Goal: Task Accomplishment & Management: Manage account settings

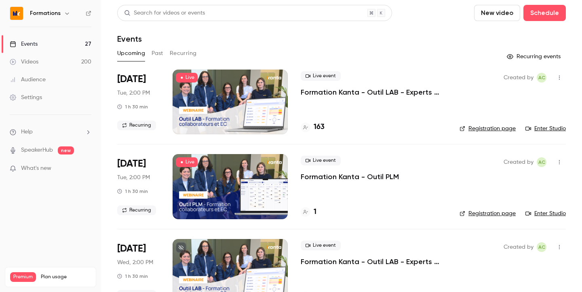
scroll to position [87, 0]
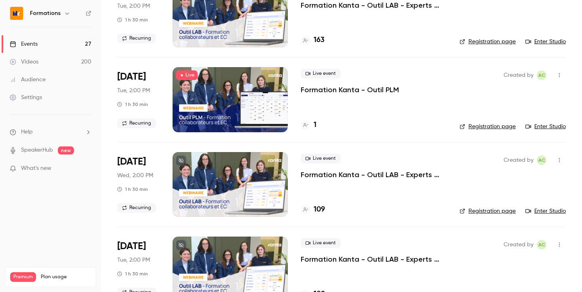
click at [49, 13] on h6 "Formations" at bounding box center [45, 13] width 31 height 8
click at [68, 16] on icon "button" at bounding box center [67, 13] width 6 height 6
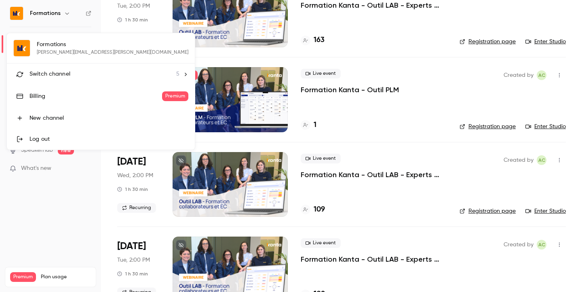
click at [63, 74] on span "Switch channel" at bounding box center [49, 74] width 41 height 8
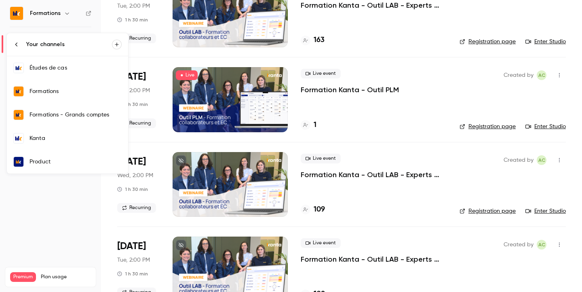
click at [69, 137] on div "Kanta" at bounding box center [75, 138] width 92 height 8
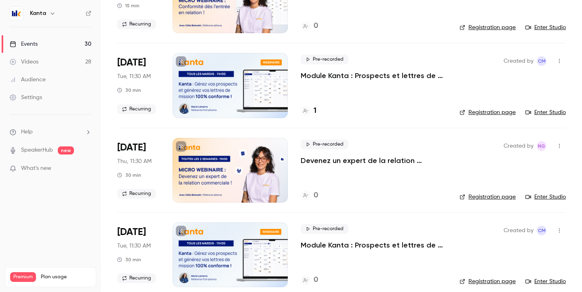
scroll to position [108, 0]
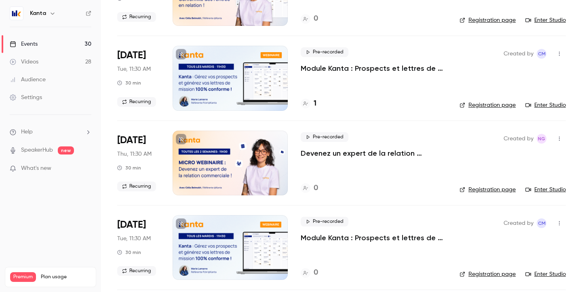
click at [248, 162] on div at bounding box center [229, 162] width 115 height 65
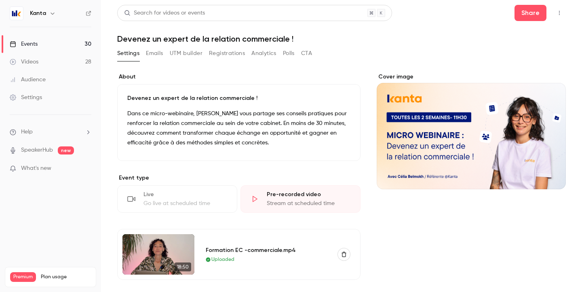
click at [487, 147] on div "Cover image" at bounding box center [470, 131] width 189 height 116
click at [0, 0] on input "Cover image" at bounding box center [0, 0] width 0 height 0
click at [181, 251] on img at bounding box center [158, 254] width 72 height 40
click at [144, 260] on img at bounding box center [158, 254] width 72 height 40
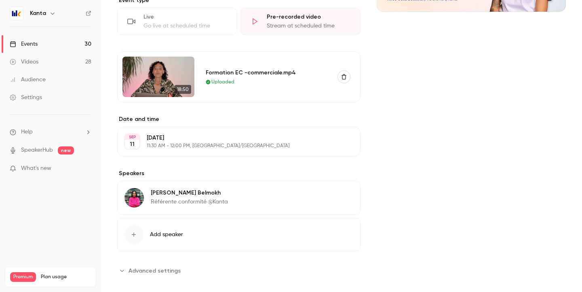
scroll to position [187, 0]
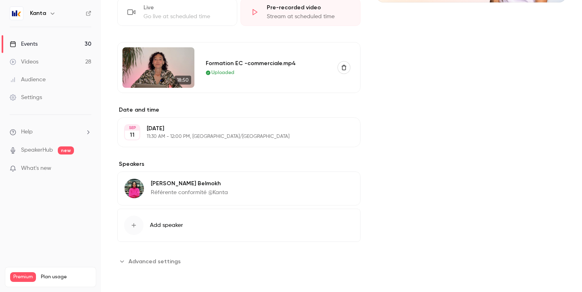
click at [179, 67] on img at bounding box center [158, 67] width 72 height 40
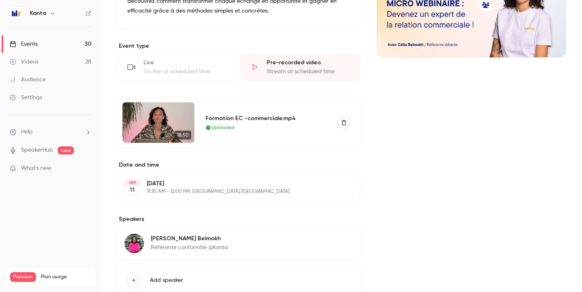
scroll to position [126, 0]
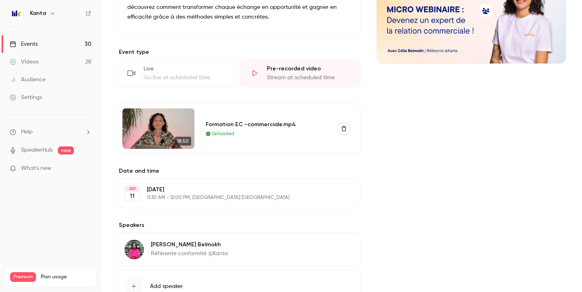
click at [162, 119] on img at bounding box center [158, 128] width 72 height 40
